Goal: Information Seeking & Learning: Learn about a topic

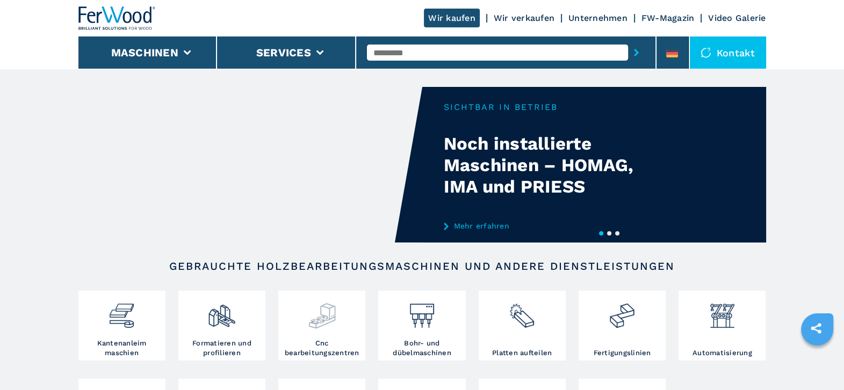
click at [330, 306] on img at bounding box center [322, 312] width 28 height 37
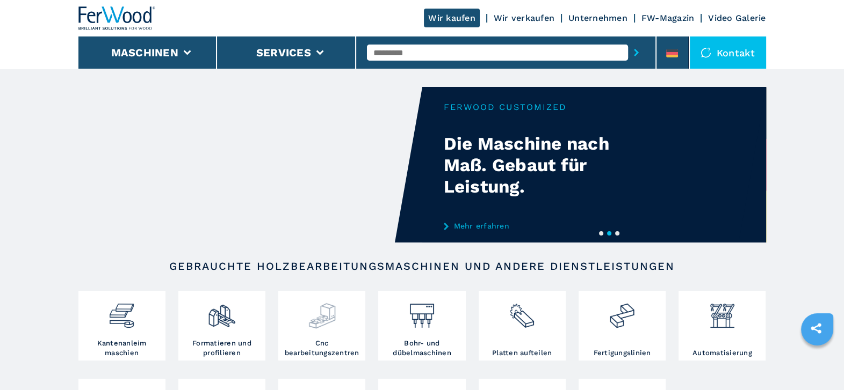
click at [331, 316] on img at bounding box center [322, 312] width 28 height 37
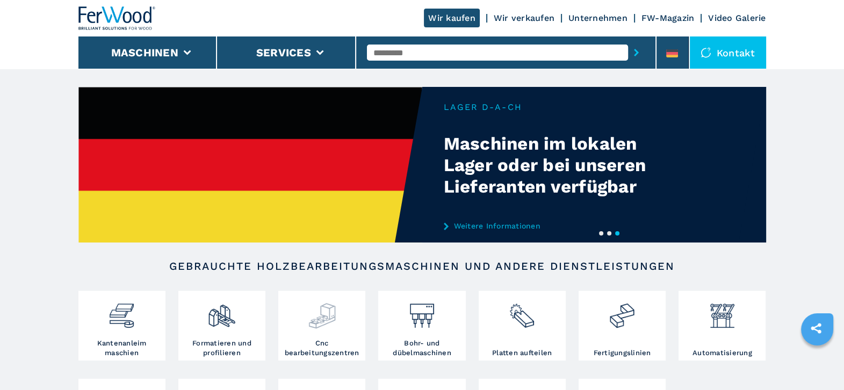
click at [325, 325] on img at bounding box center [322, 312] width 28 height 37
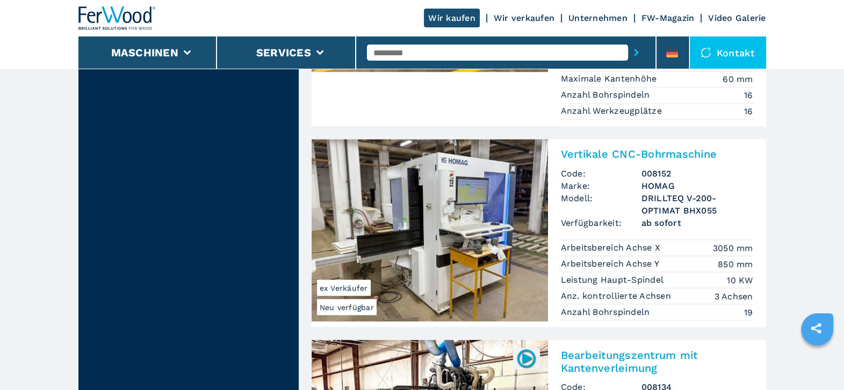
scroll to position [2372, 0]
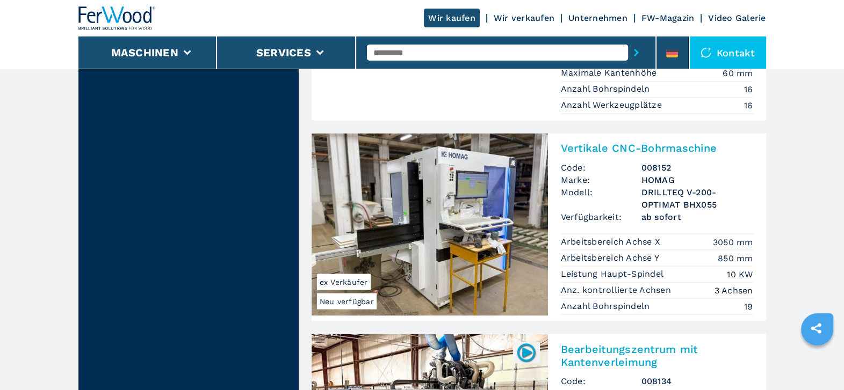
click at [459, 190] on img at bounding box center [429, 224] width 236 height 183
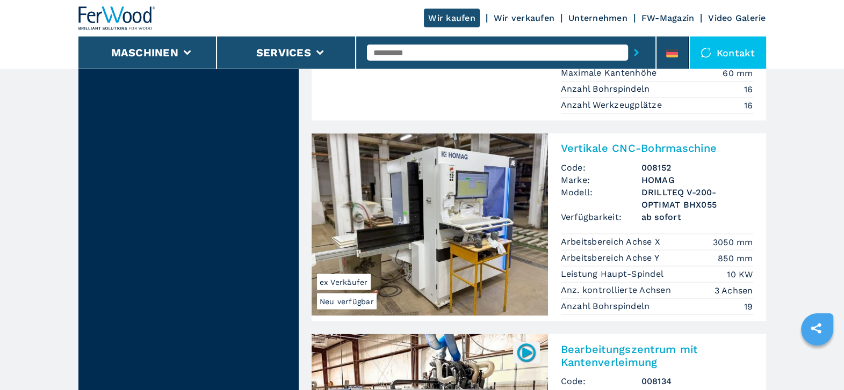
click at [604, 142] on h2 "Vertikale CNC-Bohrmaschine" at bounding box center [657, 148] width 192 height 13
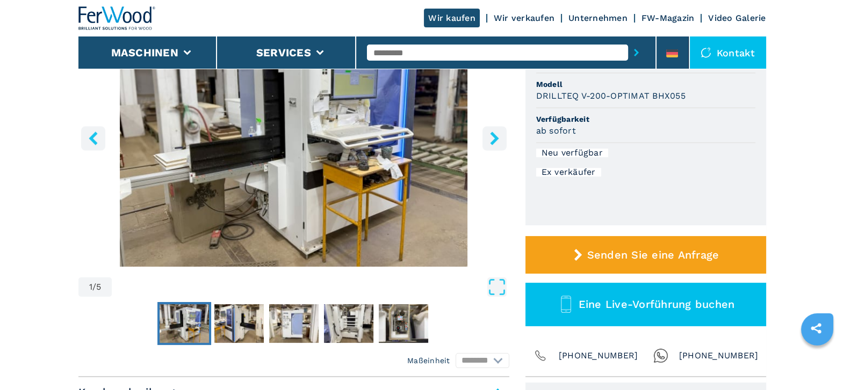
scroll to position [188, 0]
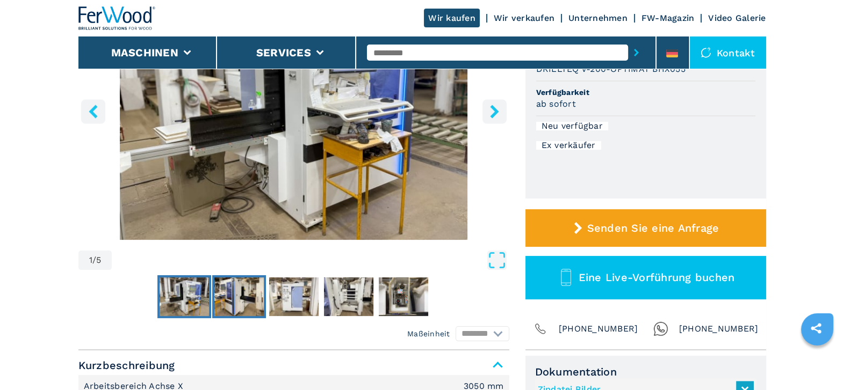
click at [231, 303] on img "Go to Slide 2" at bounding box center [238, 297] width 49 height 39
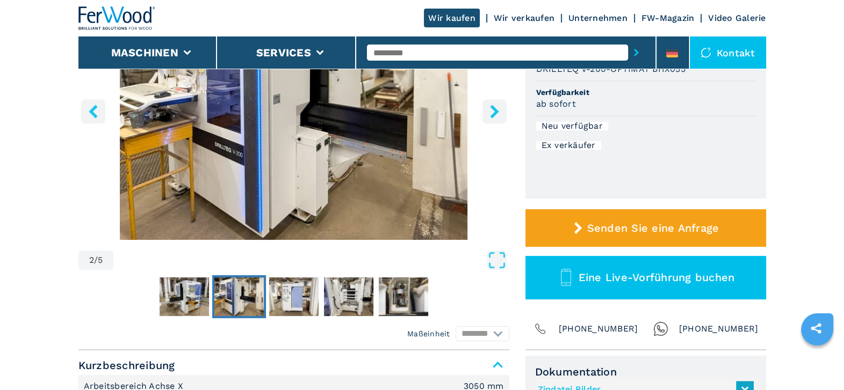
scroll to position [161, 0]
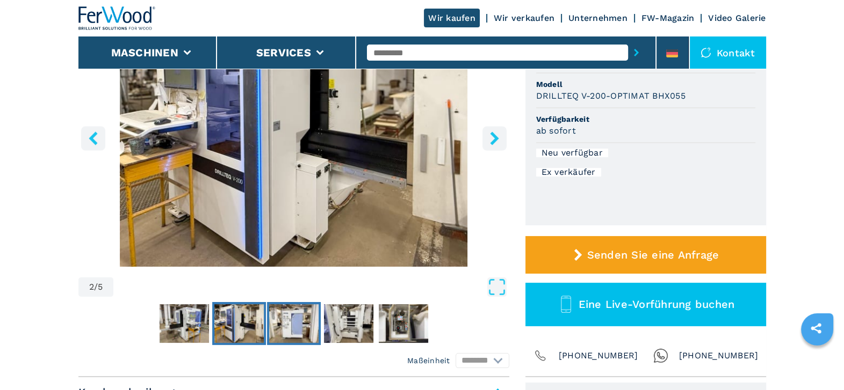
click at [293, 322] on img "Go to Slide 3" at bounding box center [293, 324] width 49 height 39
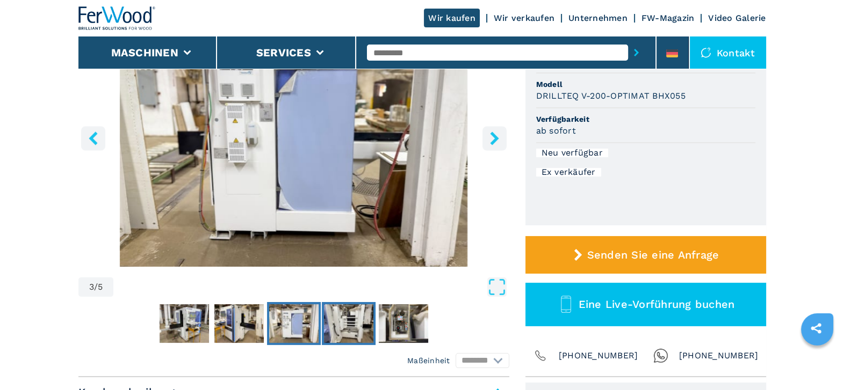
click at [350, 322] on img "Go to Slide 4" at bounding box center [348, 324] width 49 height 39
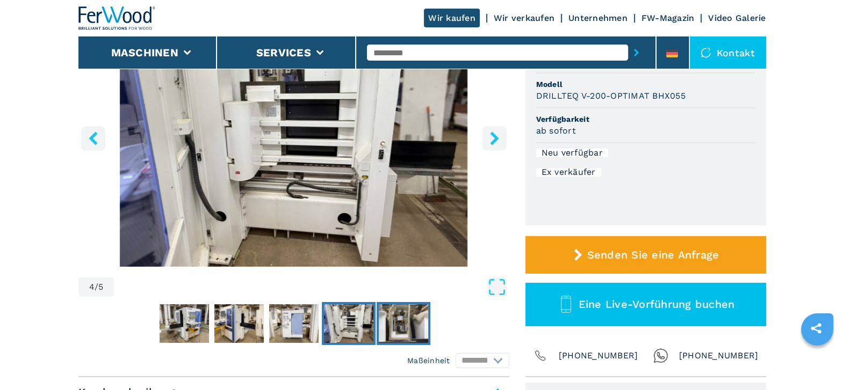
click at [395, 321] on img "Go to Slide 5" at bounding box center [403, 324] width 49 height 39
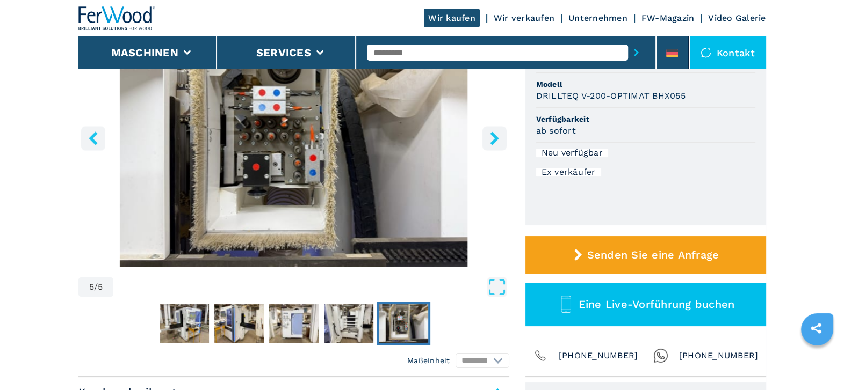
click at [395, 321] on img "Go to Slide 5" at bounding box center [403, 324] width 49 height 39
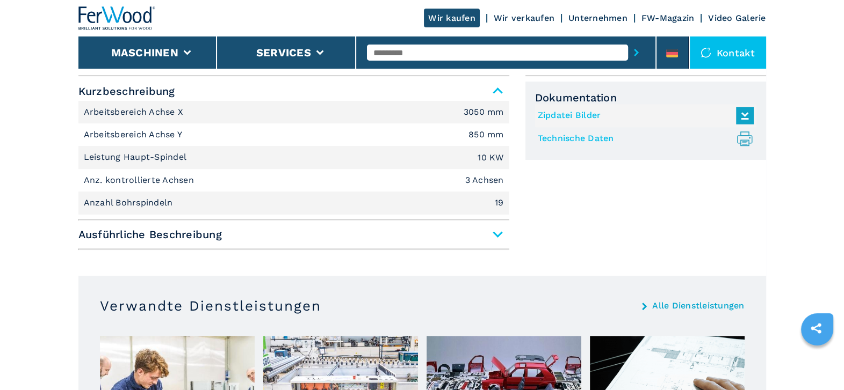
scroll to position [474, 0]
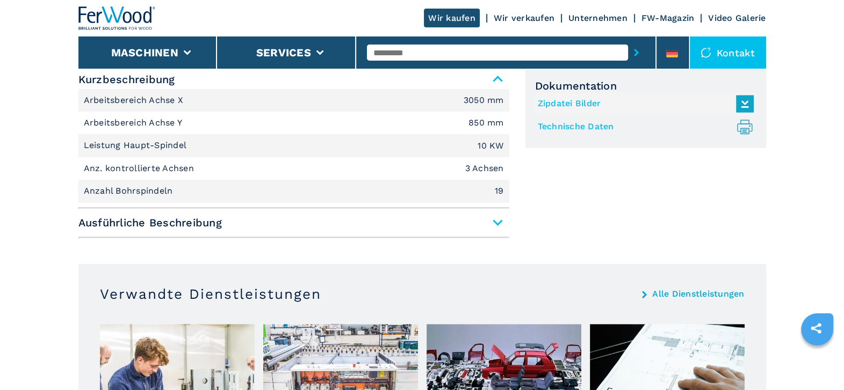
click at [495, 218] on span "Ausführliche Beschreibung" at bounding box center [293, 222] width 431 height 19
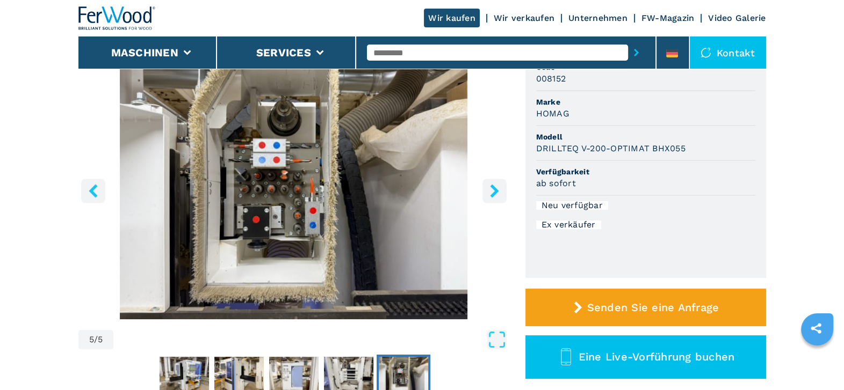
scroll to position [107, 0]
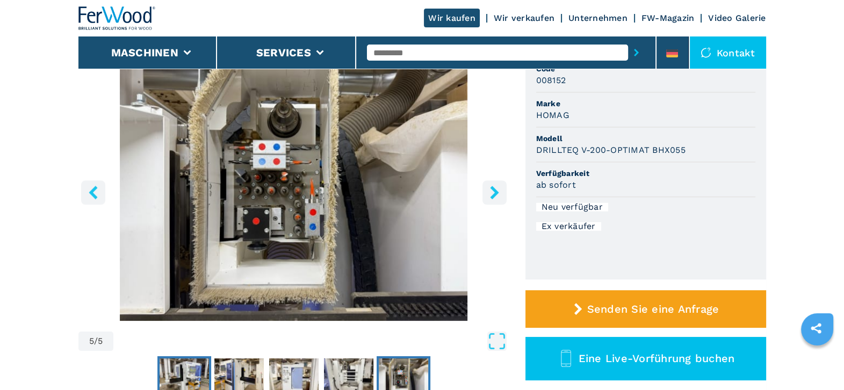
click at [182, 369] on img "Go to Slide 1" at bounding box center [184, 378] width 49 height 39
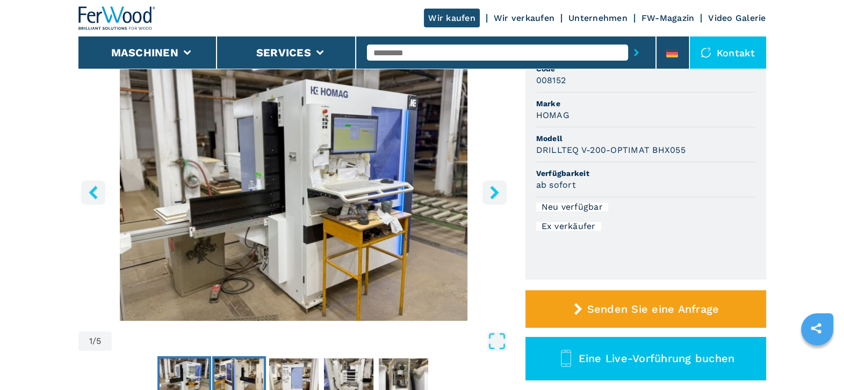
click at [228, 379] on img "Go to Slide 2" at bounding box center [238, 378] width 49 height 39
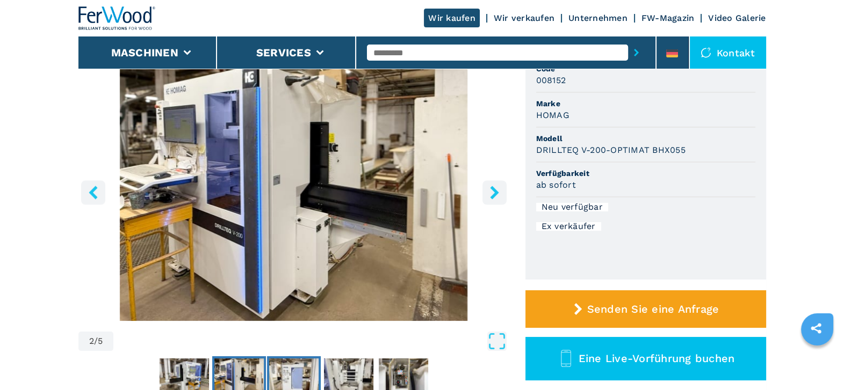
click at [285, 369] on img "Go to Slide 3" at bounding box center [293, 378] width 49 height 39
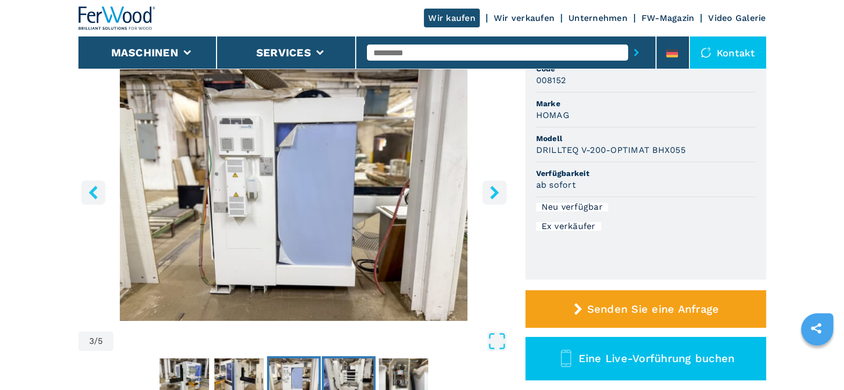
click at [343, 368] on img "Go to Slide 4" at bounding box center [348, 378] width 49 height 39
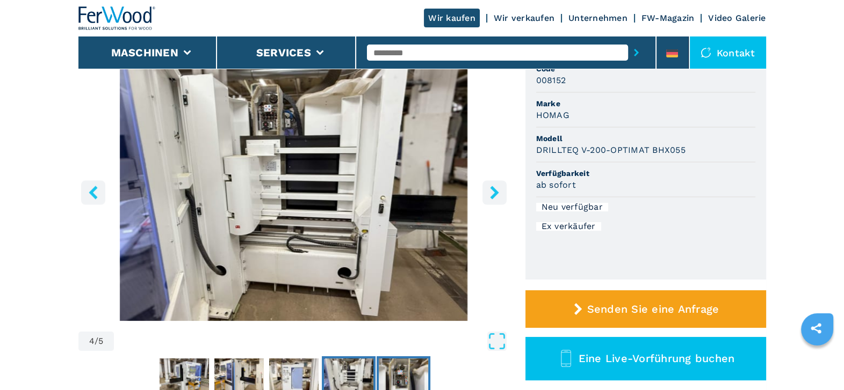
click at [400, 372] on img "Go to Slide 5" at bounding box center [403, 378] width 49 height 39
